Goal: Information Seeking & Learning: Learn about a topic

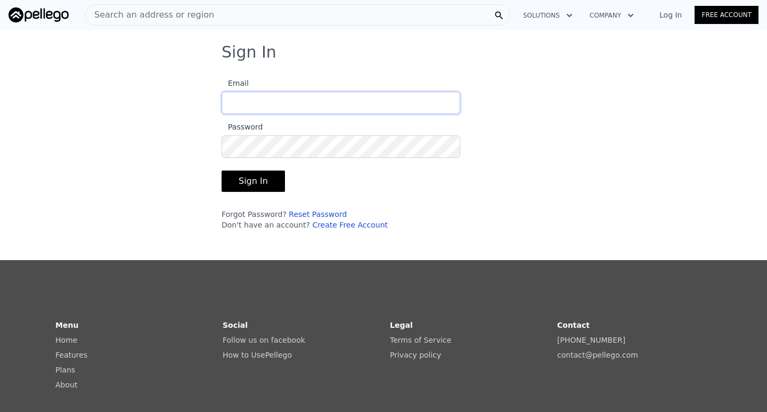
type input "[EMAIL_ADDRESS][DOMAIN_NAME]"
click at [246, 183] on button "Sign In" at bounding box center [253, 180] width 63 height 21
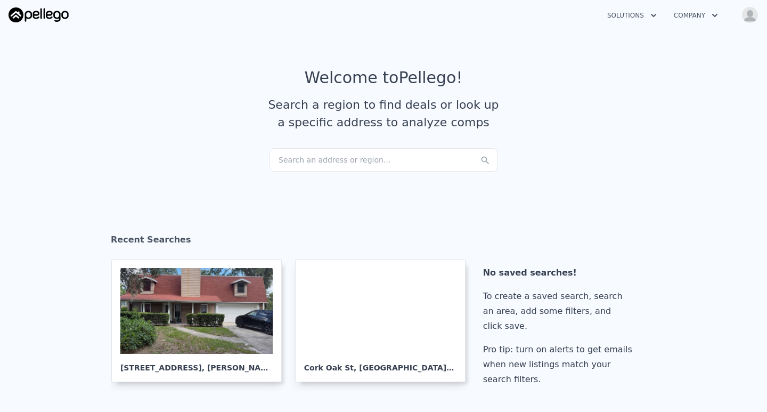
checkbox input "true"
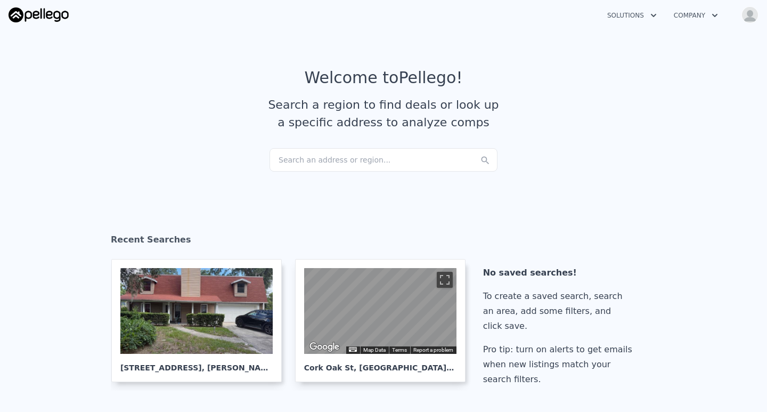
click at [336, 162] on div "Search an address or region..." at bounding box center [384, 159] width 228 height 23
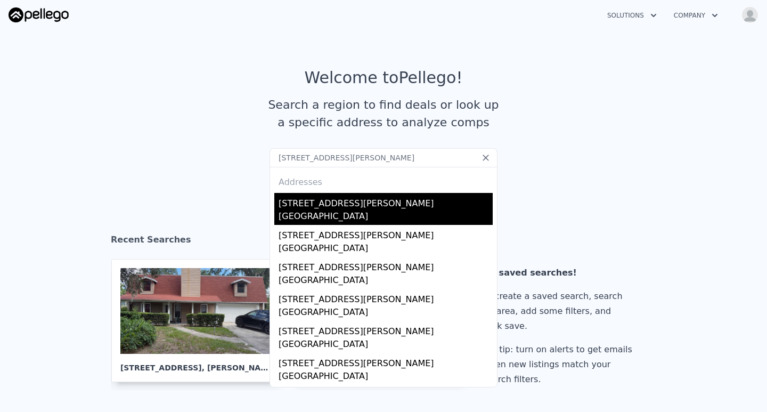
type input "[STREET_ADDRESS][PERSON_NAME]"
click at [327, 212] on div "[GEOGRAPHIC_DATA]" at bounding box center [386, 217] width 214 height 15
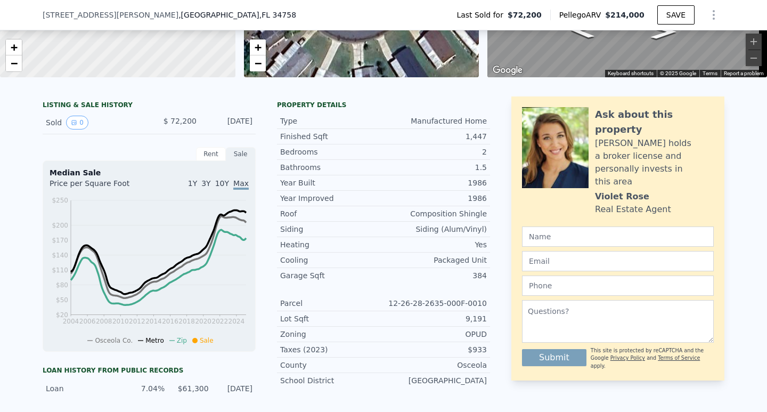
scroll to position [209, 0]
